Goal: Navigation & Orientation: Understand site structure

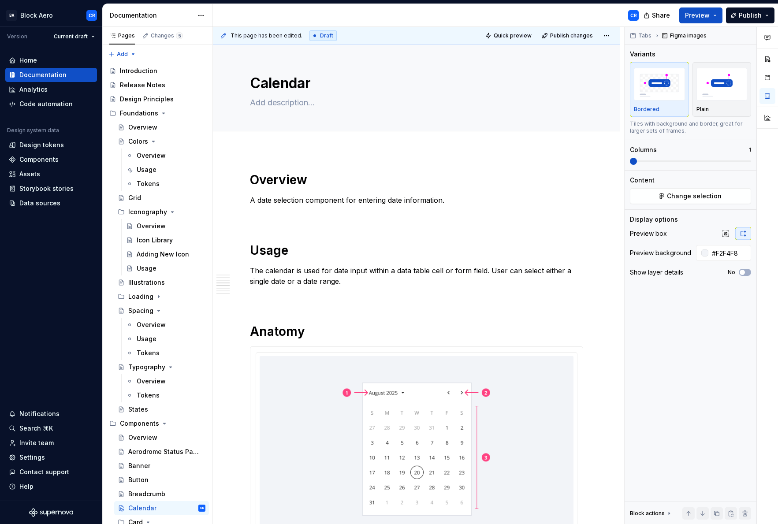
scroll to position [453, 0]
